Goal: Task Accomplishment & Management: Manage account settings

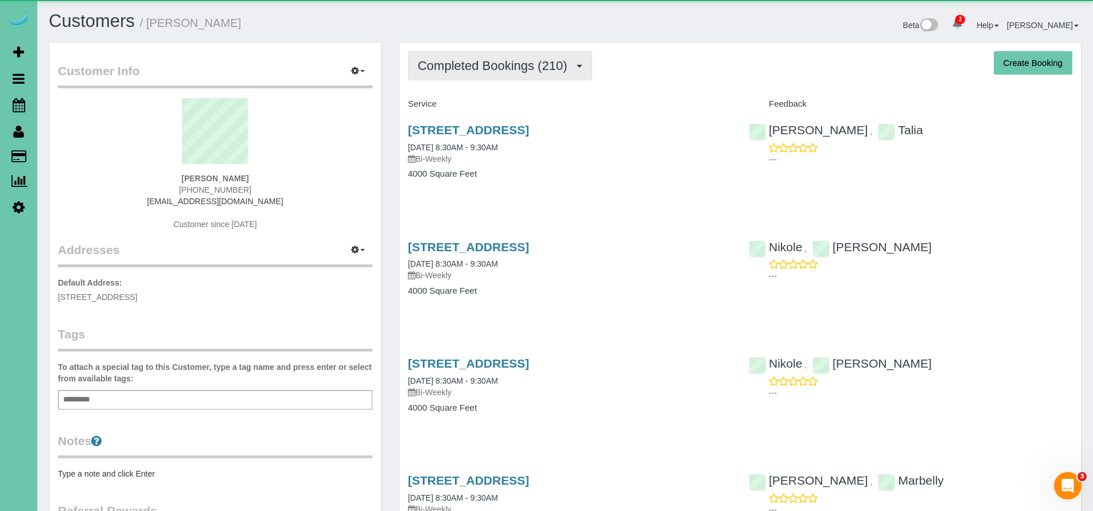
click at [502, 76] on button "Completed Bookings (210)" at bounding box center [500, 65] width 184 height 29
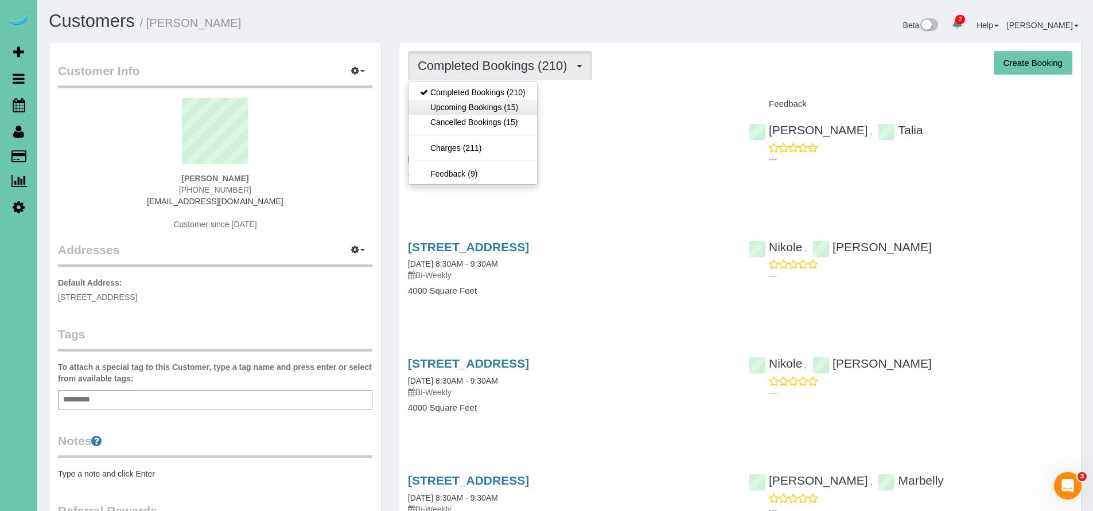
click at [512, 105] on link "Upcoming Bookings (15)" at bounding box center [473, 107] width 129 height 15
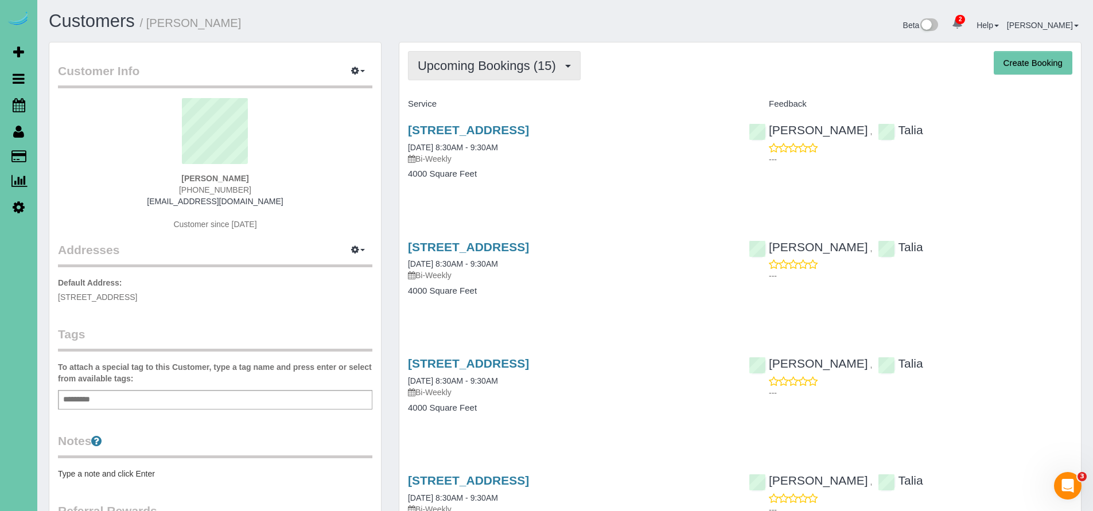
scroll to position [2, 0]
click at [534, 72] on span "Completed Bookings (98)" at bounding box center [492, 66] width 148 height 14
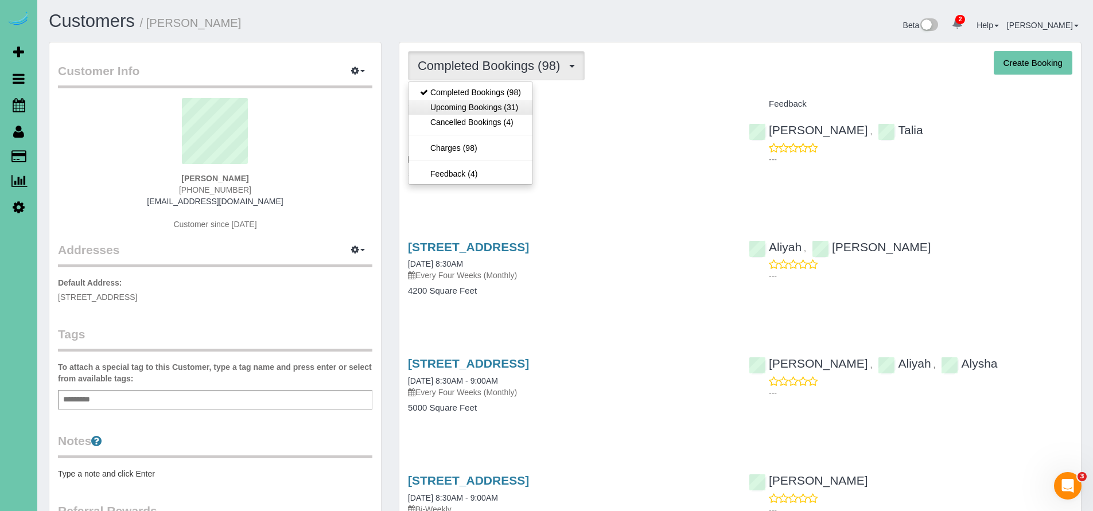
click at [505, 104] on link "Upcoming Bookings (31)" at bounding box center [471, 107] width 124 height 15
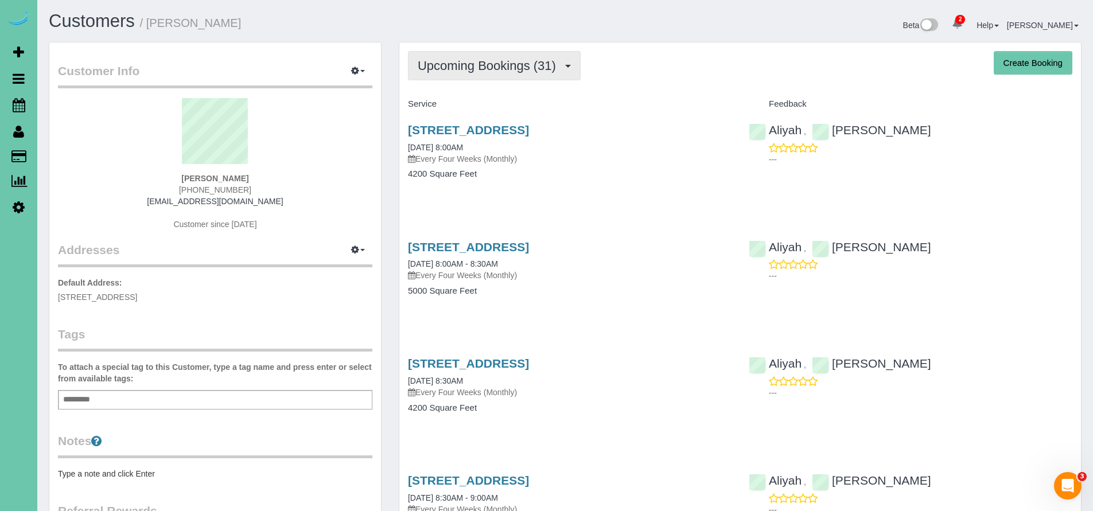
click at [528, 72] on span "Upcoming Bookings (31)" at bounding box center [490, 66] width 144 height 14
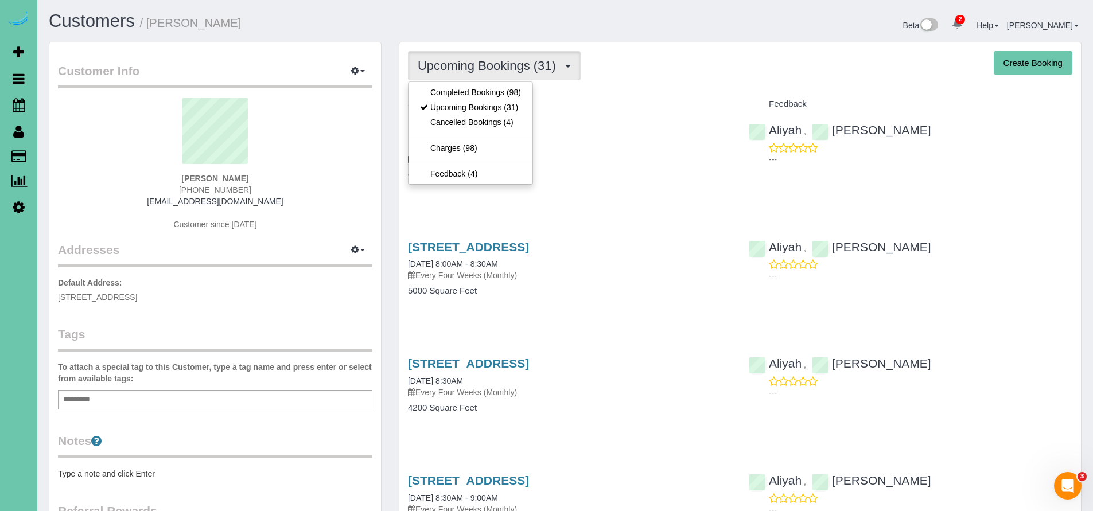
click at [621, 100] on h4 "Service" at bounding box center [570, 104] width 324 height 10
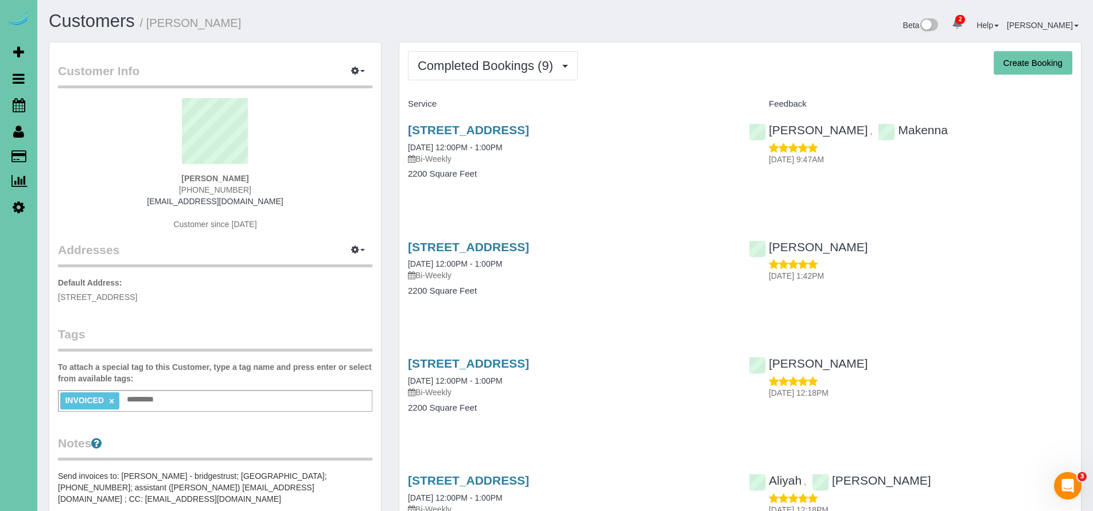
click at [472, 69] on span "Completed Bookings (9)" at bounding box center [488, 66] width 141 height 14
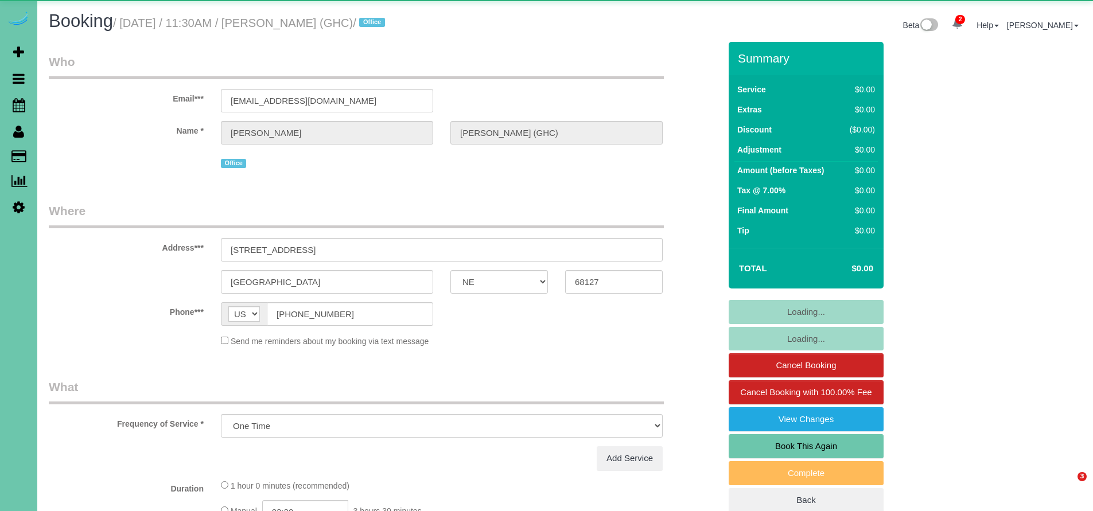
select select "NE"
select select "object:658"
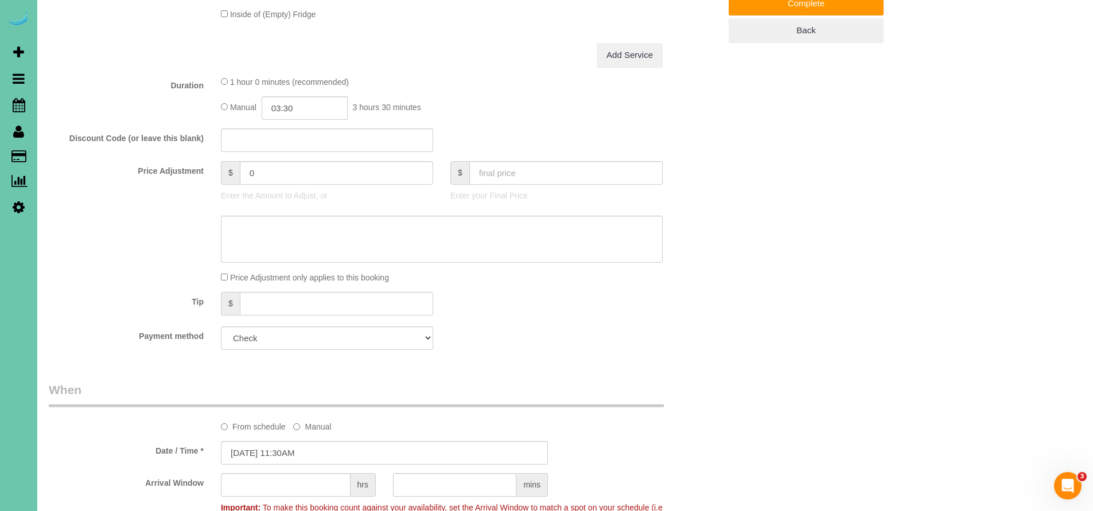
scroll to position [379, 0]
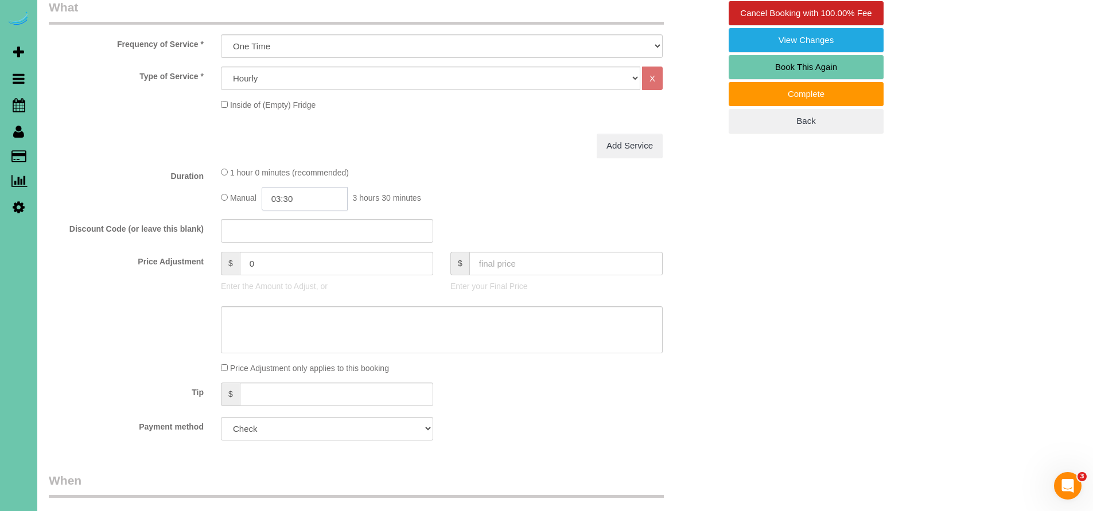
click at [284, 196] on input "03:30" at bounding box center [305, 199] width 86 height 24
type input "00:30"
click at [584, 174] on div "1 hour 0 minutes (recommended)" at bounding box center [442, 172] width 442 height 12
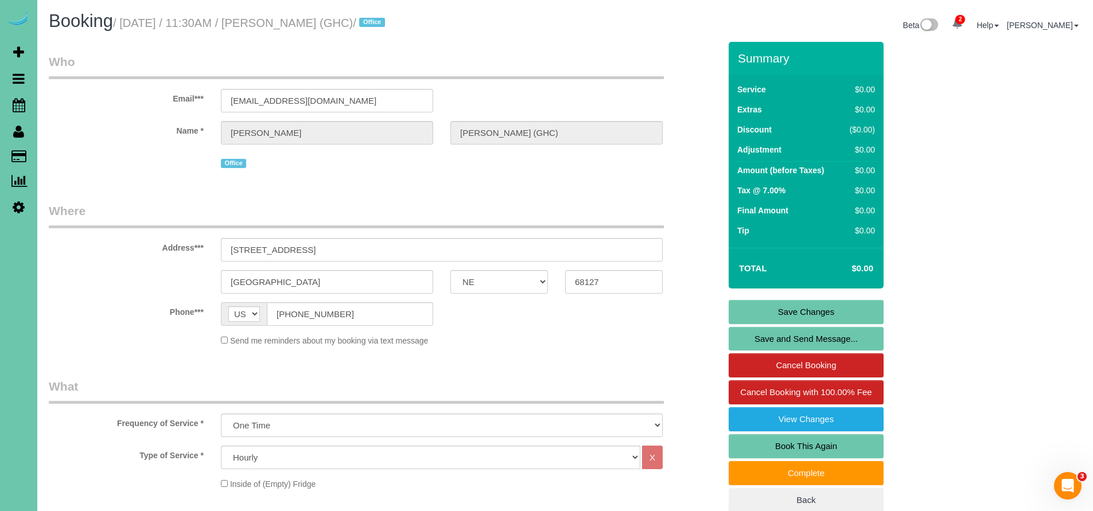
click at [817, 311] on link "Save Changes" at bounding box center [806, 312] width 155 height 24
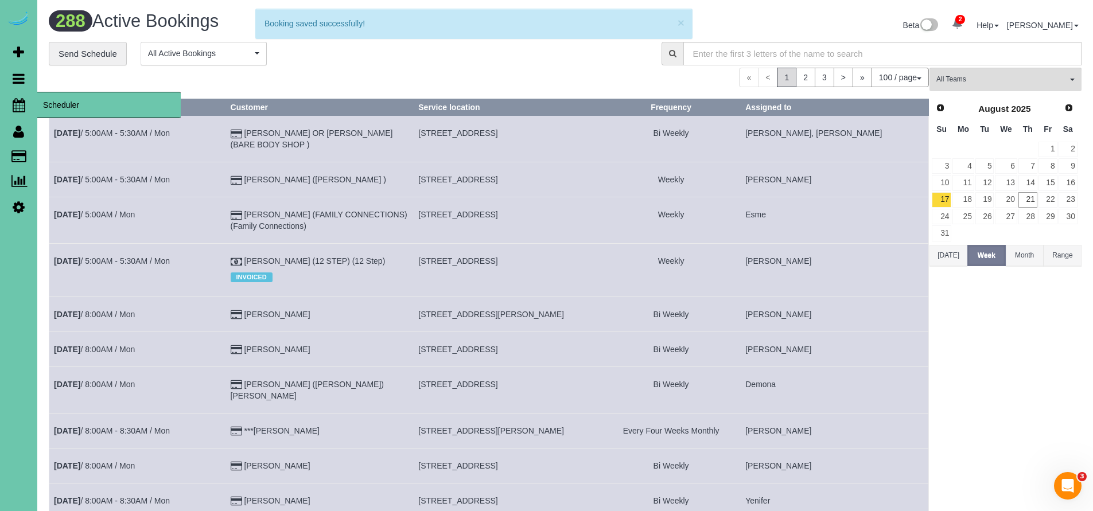
click at [17, 104] on icon at bounding box center [19, 105] width 13 height 14
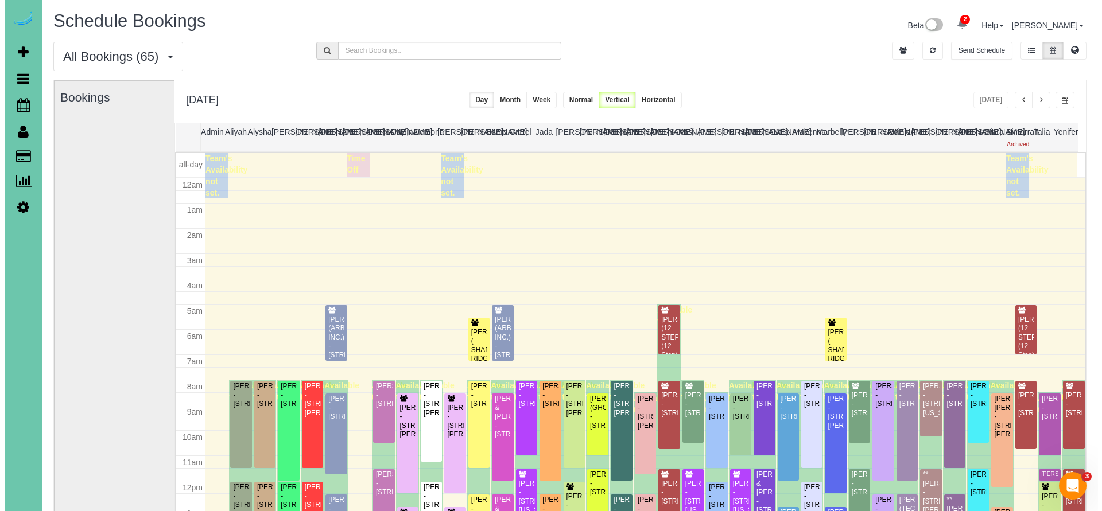
scroll to position [152, 0]
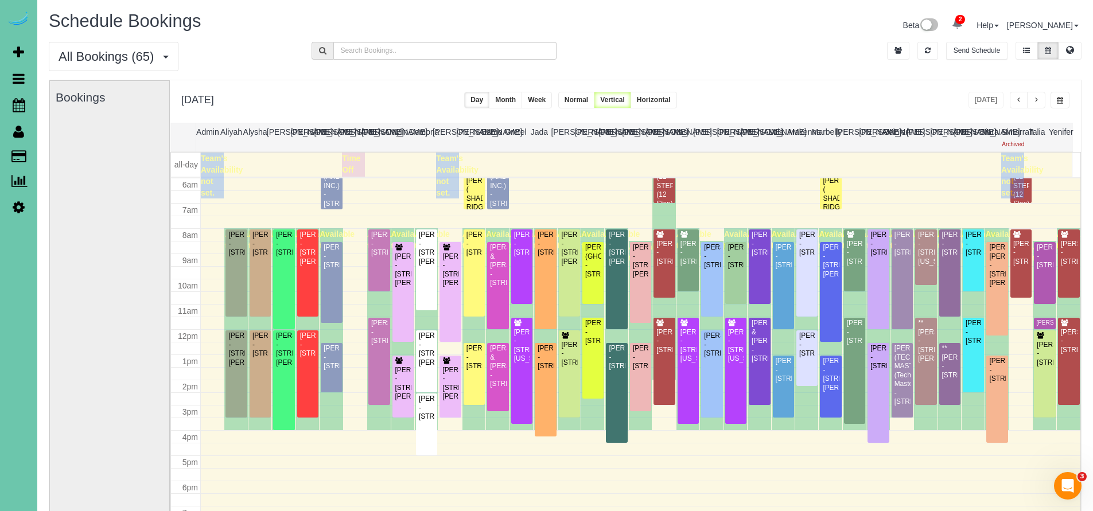
click at [813, 90] on div "Thursday, Aug 21, 2025 Today Day Month Week Normal Vertical Horizontal" at bounding box center [625, 101] width 911 height 42
click at [1037, 367] on div "Sidney Winstrom - 9707 Nottingham Drive, Omaha, NE 68114" at bounding box center [1045, 354] width 17 height 26
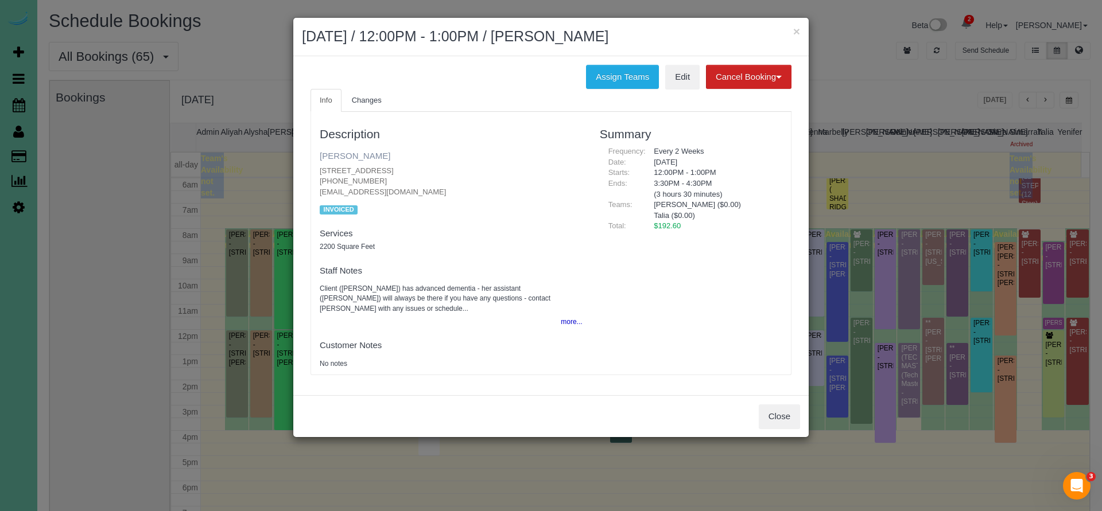
click at [358, 154] on link "Sidney Winstrom" at bounding box center [355, 156] width 71 height 10
